Goal: Check status: Check status

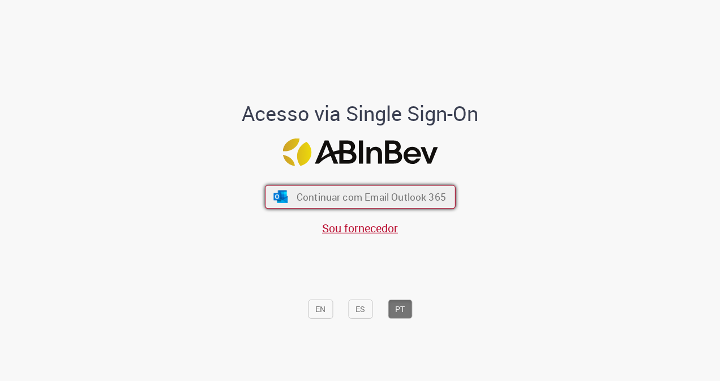
click at [405, 197] on span "Continuar com Email Outlook 365" at bounding box center [370, 197] width 149 height 13
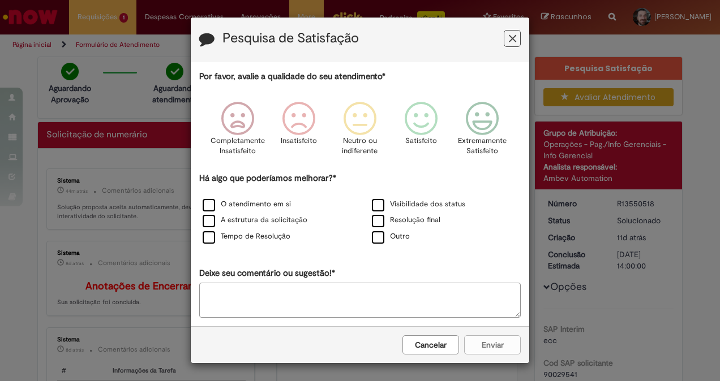
click at [512, 45] on button "Feedback" at bounding box center [512, 38] width 17 height 17
